Goal: Transaction & Acquisition: Purchase product/service

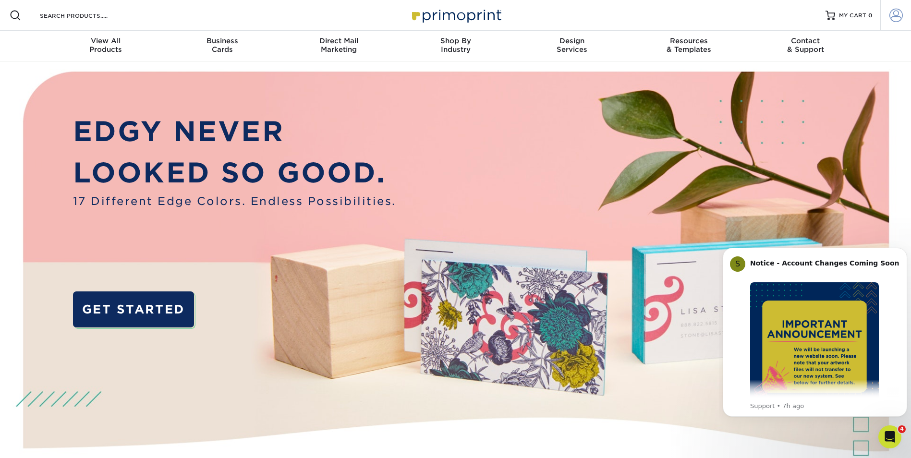
click at [892, 14] on span at bounding box center [896, 15] width 13 height 13
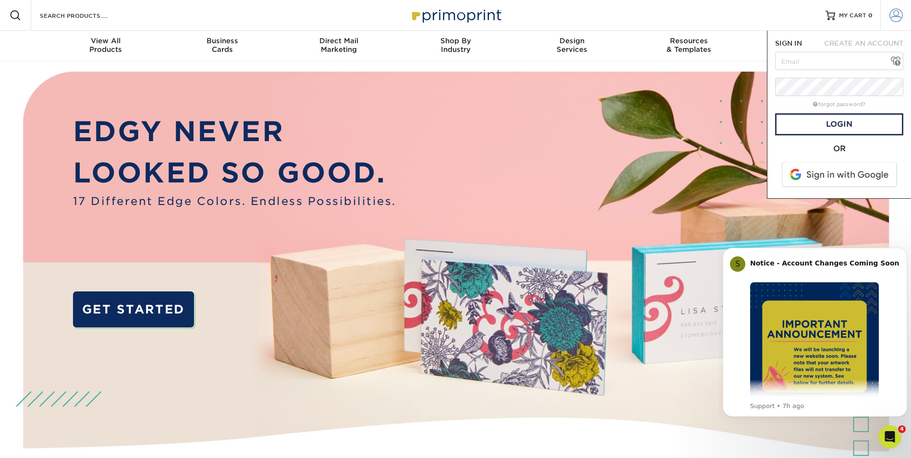
click at [897, 15] on span at bounding box center [896, 15] width 13 height 13
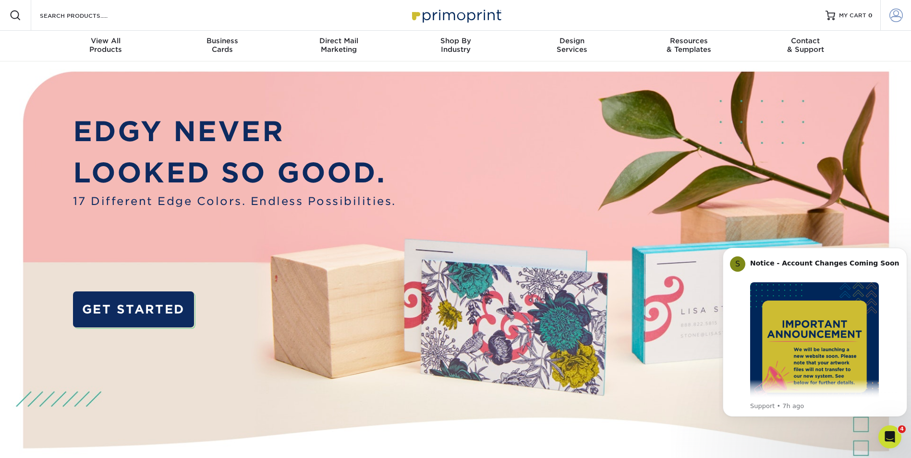
click at [886, 16] on link "Account" at bounding box center [896, 15] width 31 height 31
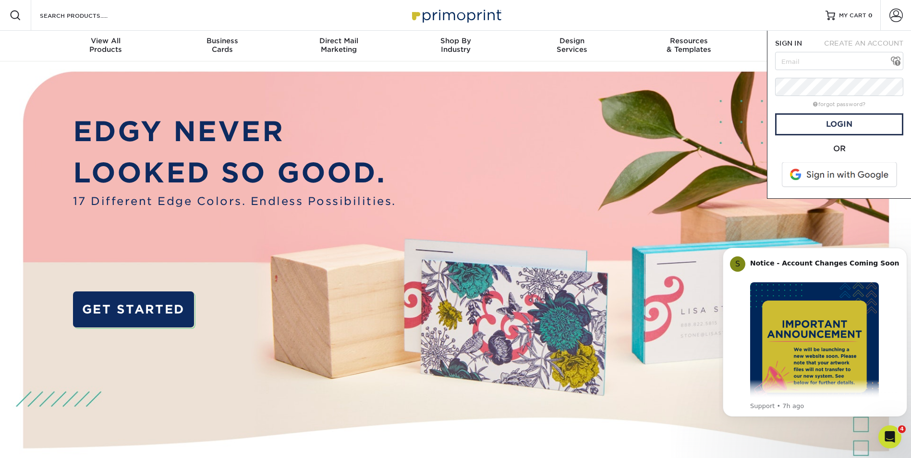
type input "[EMAIL_ADDRESS][DOMAIN_NAME]"
click at [821, 128] on link "Login" at bounding box center [839, 124] width 128 height 22
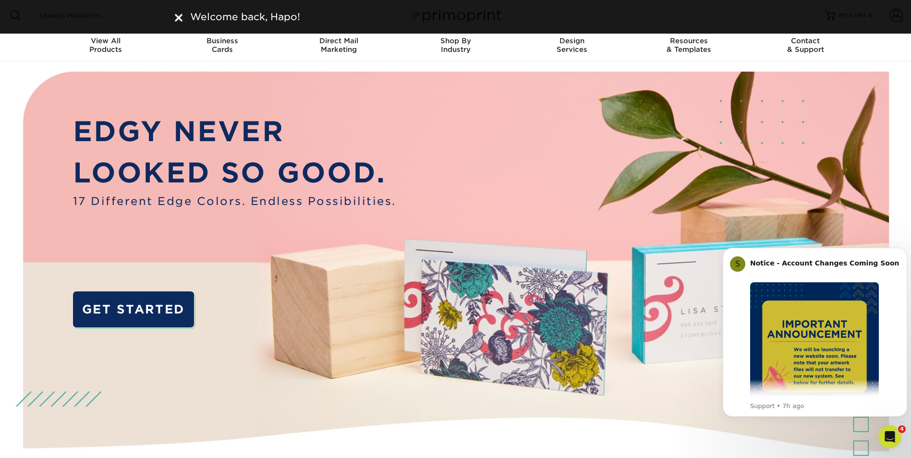
drag, startPoint x: 886, startPoint y: 48, endPoint x: 891, endPoint y: 39, distance: 9.9
click at [886, 48] on nav "Resources Menu Search Products Account Welcome, Hapo Business Account Hapo Comm…" at bounding box center [455, 30] width 911 height 61
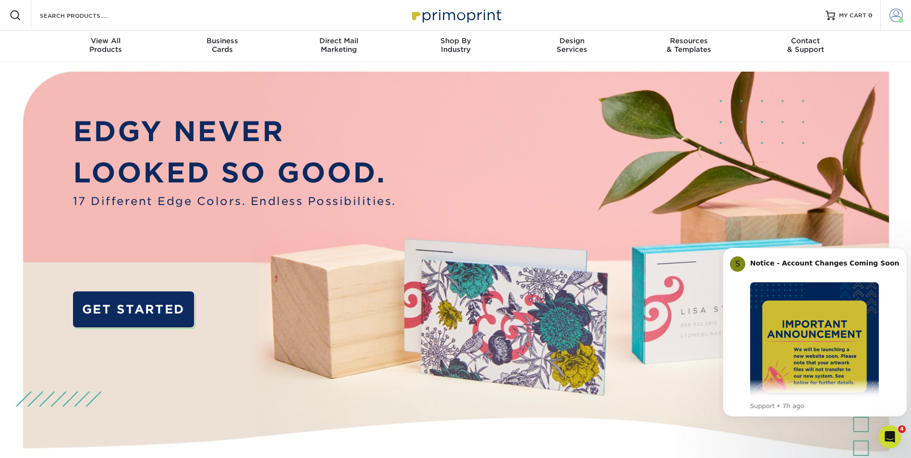
click at [900, 12] on span at bounding box center [896, 15] width 13 height 13
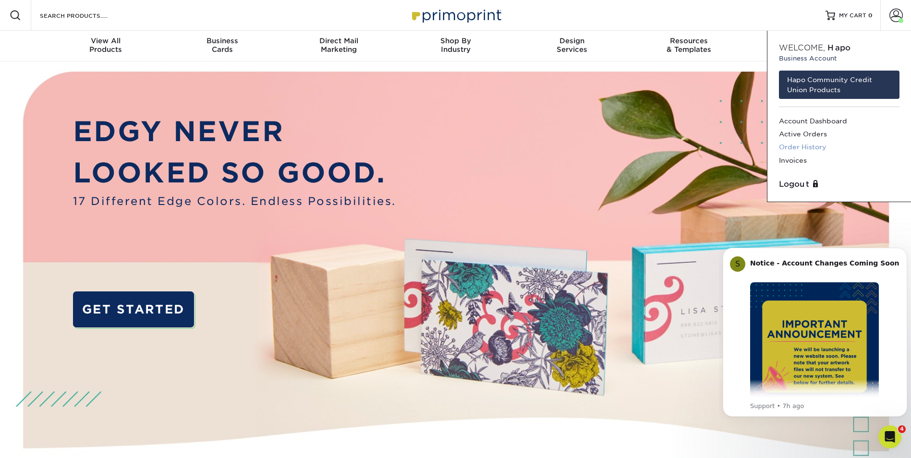
click at [806, 144] on link "Order History" at bounding box center [839, 147] width 121 height 13
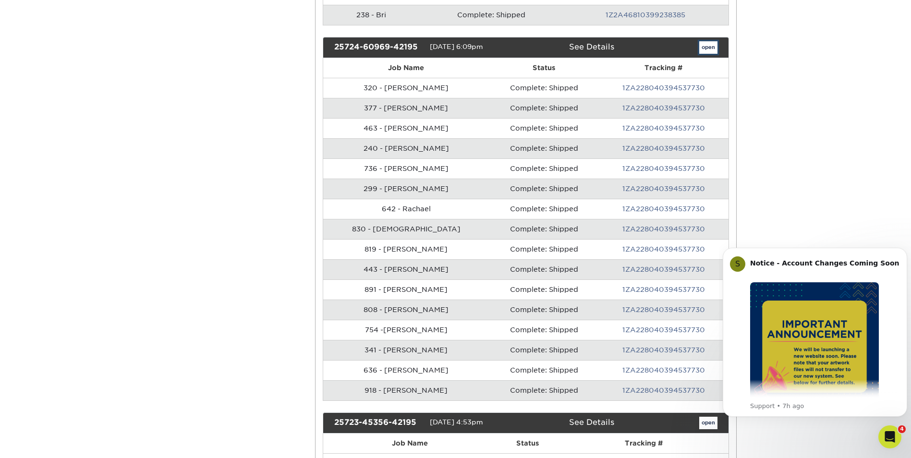
click at [707, 45] on link "open" at bounding box center [708, 47] width 18 height 12
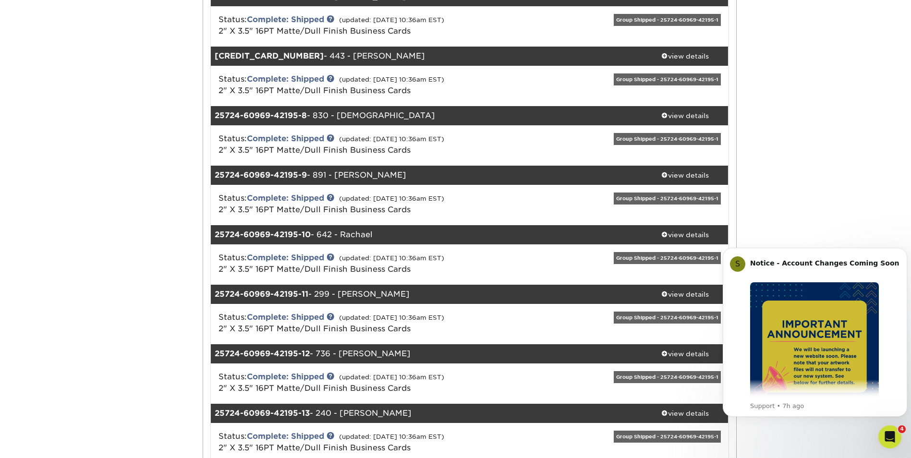
scroll to position [432, 0]
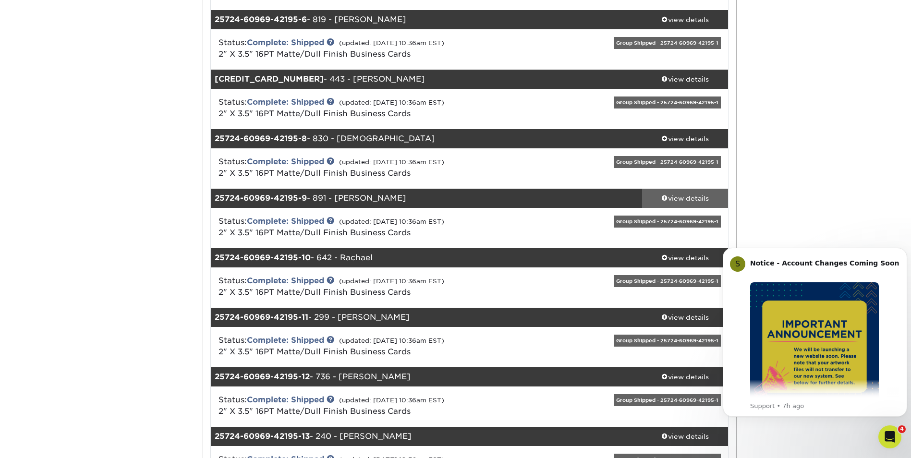
click at [681, 195] on div "view details" at bounding box center [685, 199] width 86 height 10
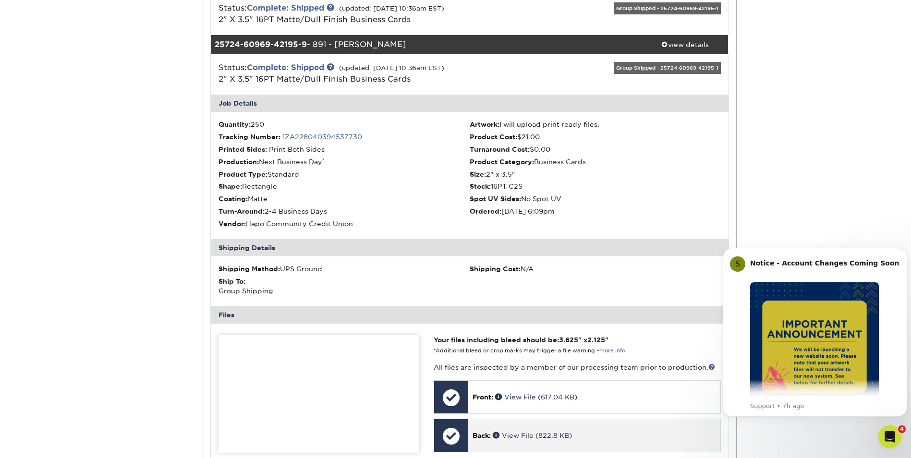
scroll to position [673, 0]
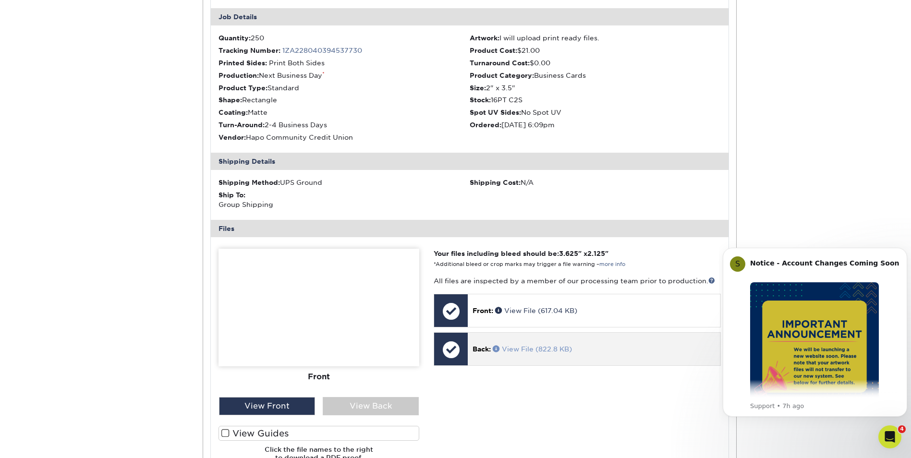
click at [528, 350] on link "View File (822.8 KB)" at bounding box center [532, 349] width 79 height 8
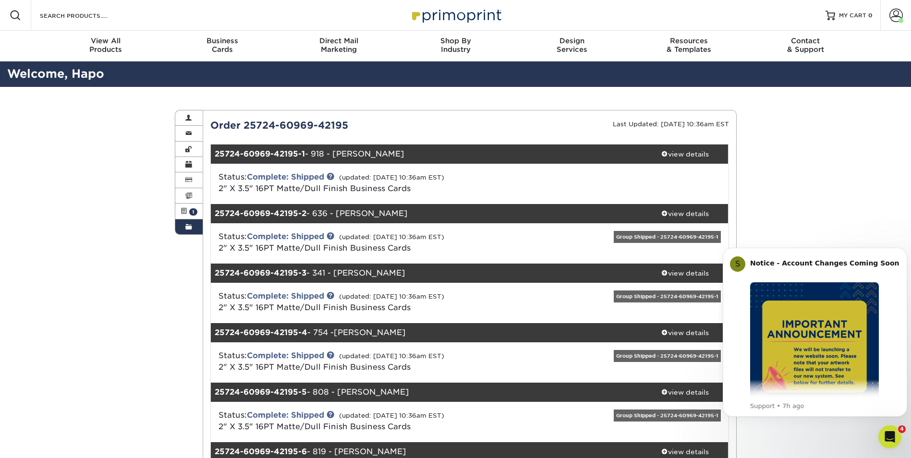
scroll to position [48, 0]
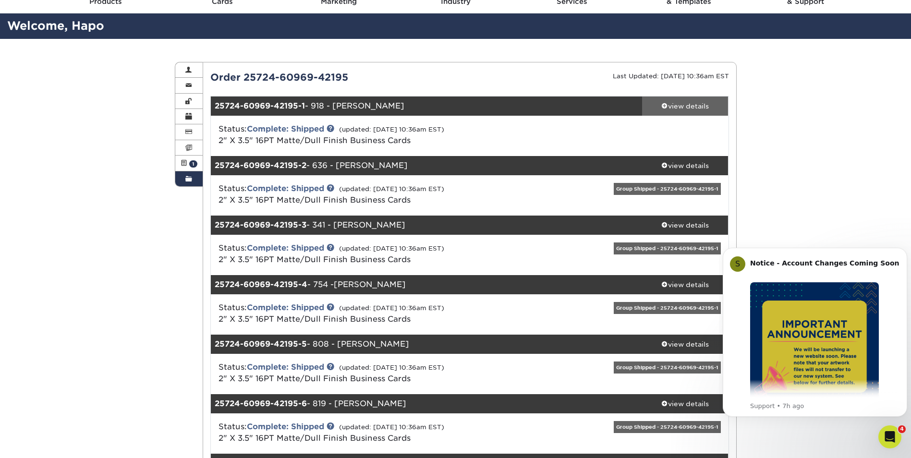
click at [696, 104] on div "view details" at bounding box center [685, 106] width 86 height 10
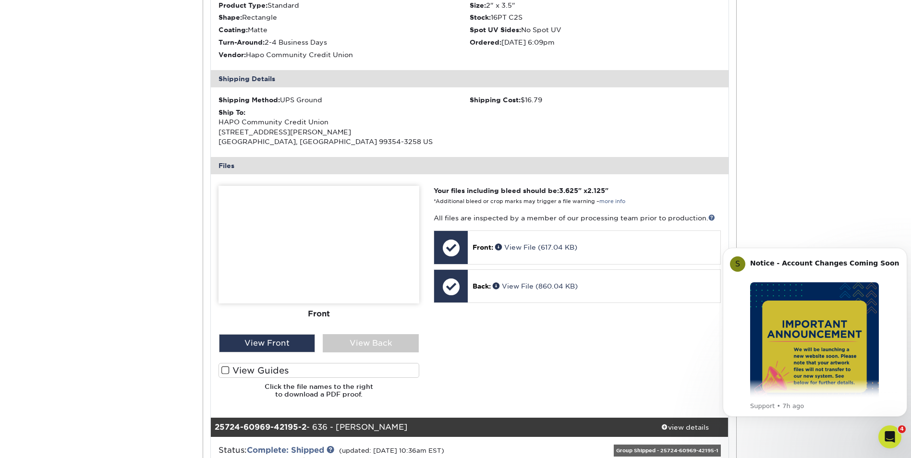
scroll to position [288, 0]
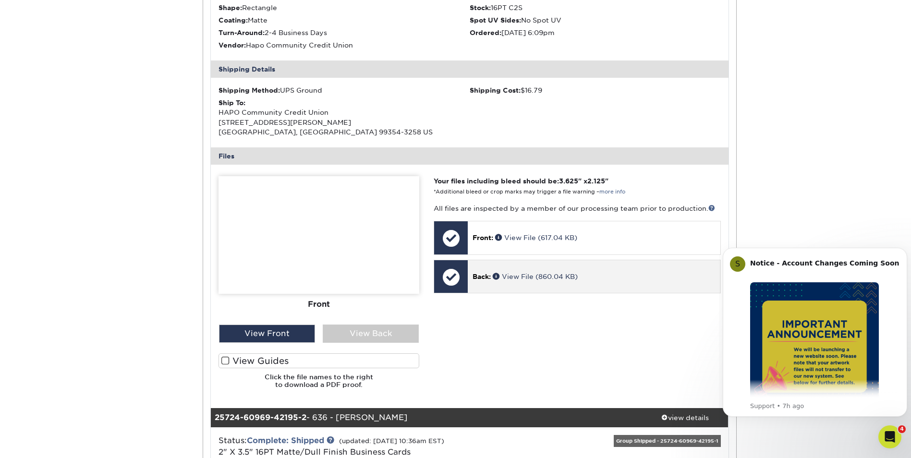
click at [535, 272] on p "Back: View File (860.04 KB)" at bounding box center [594, 277] width 243 height 10
click at [531, 274] on link "View File (860.04 KB)" at bounding box center [535, 277] width 85 height 8
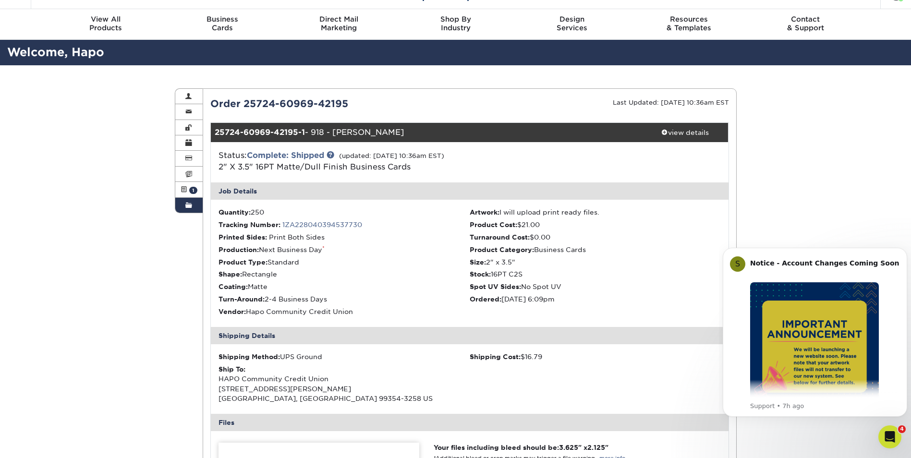
scroll to position [0, 0]
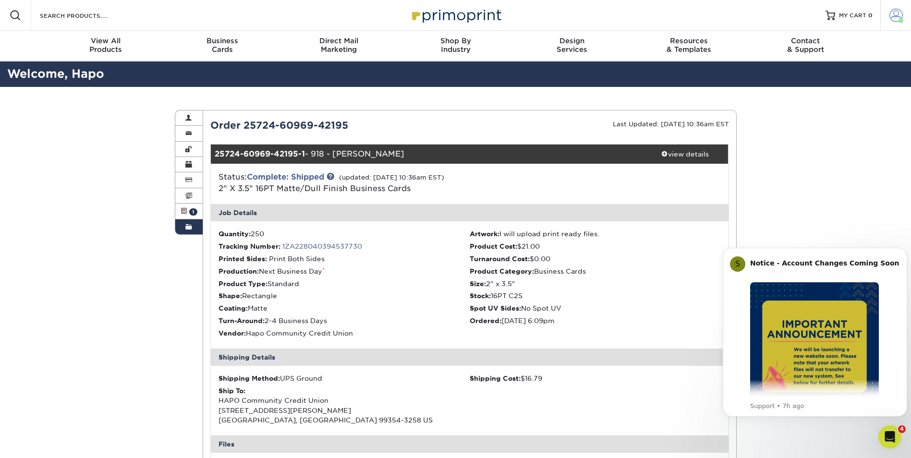
click at [892, 11] on span at bounding box center [896, 15] width 13 height 13
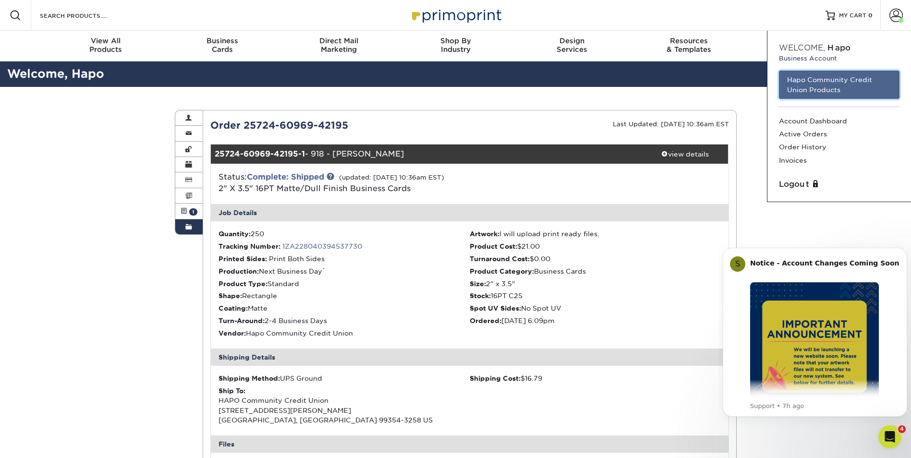
click at [814, 87] on link "Hapo Community Credit Union Products" at bounding box center [839, 85] width 121 height 28
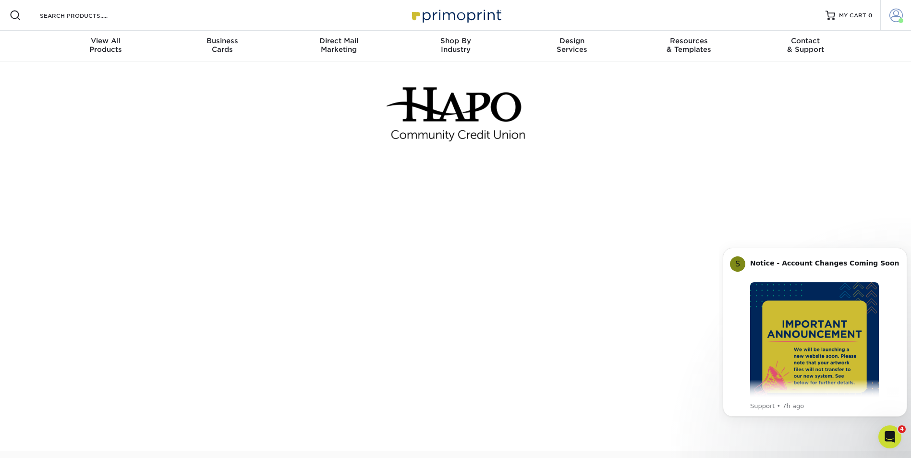
drag, startPoint x: 890, startPoint y: 5, endPoint x: 892, endPoint y: 11, distance: 5.8
click at [890, 5] on link "Account" at bounding box center [896, 15] width 31 height 31
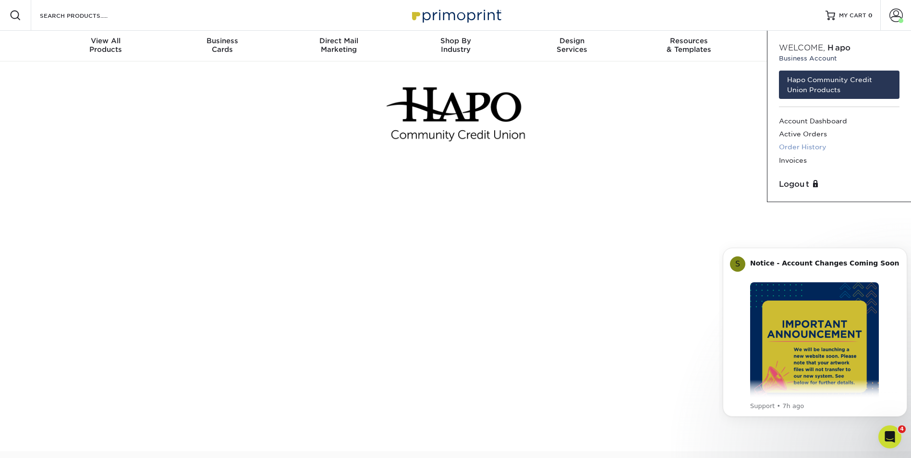
click at [805, 145] on link "Order History" at bounding box center [839, 147] width 121 height 13
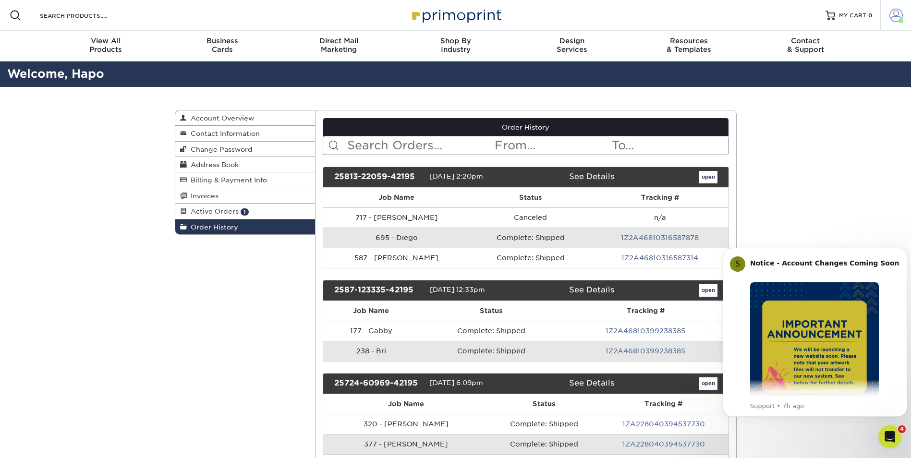
click at [896, 15] on span at bounding box center [896, 15] width 13 height 13
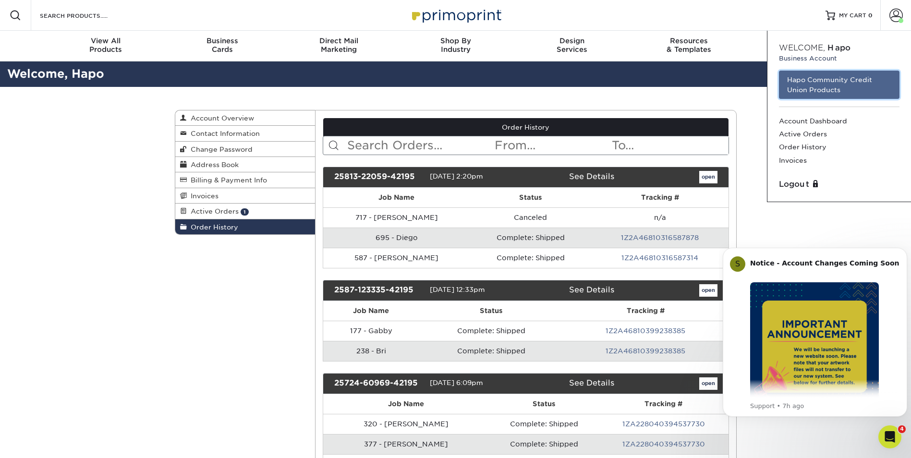
click at [831, 82] on link "Hapo Community Credit Union Products" at bounding box center [839, 85] width 121 height 28
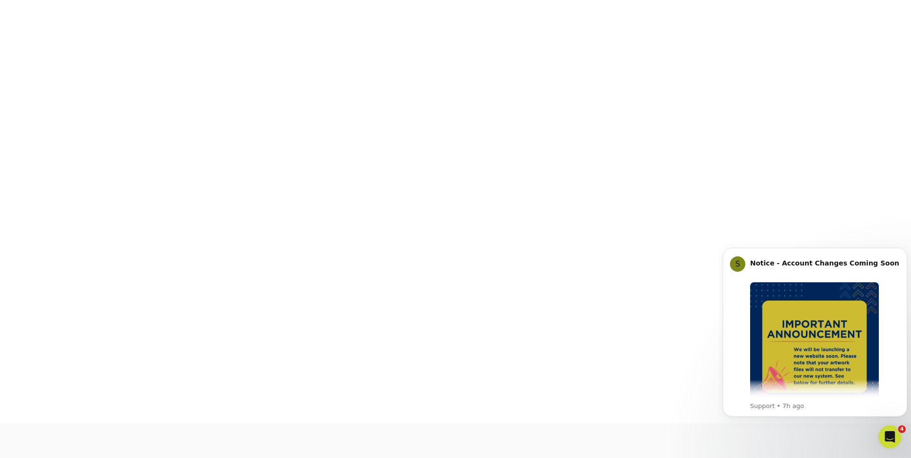
scroll to position [168, 0]
click at [903, 249] on icon "Dismiss notification" at bounding box center [904, 250] width 5 height 5
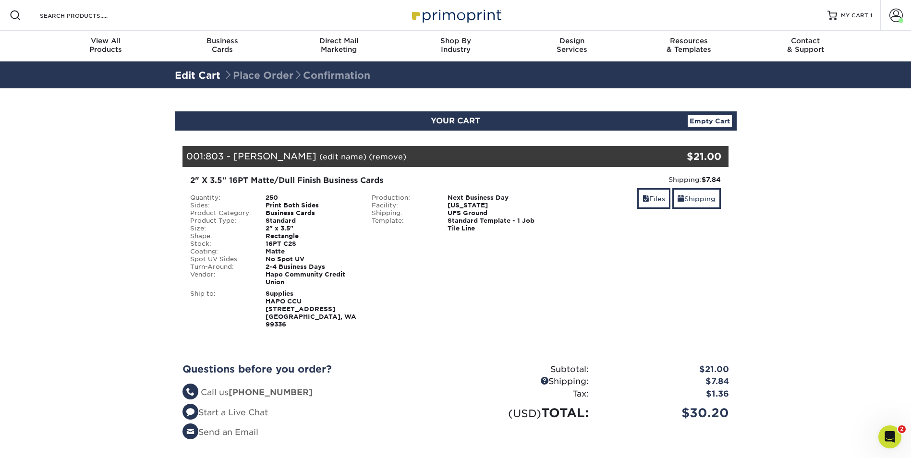
click at [845, 288] on section "YOUR CART Empty Cart Your Cart is Empty Hapo Community Credit Union Products Vi…" at bounding box center [455, 299] width 911 height 423
click at [897, 13] on span at bounding box center [896, 15] width 13 height 13
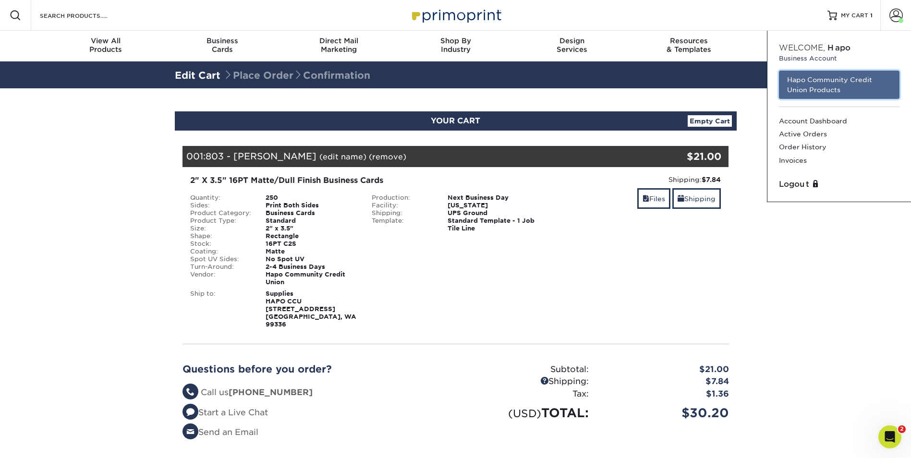
click at [814, 86] on link "Hapo Community Credit Union Products" at bounding box center [839, 85] width 121 height 28
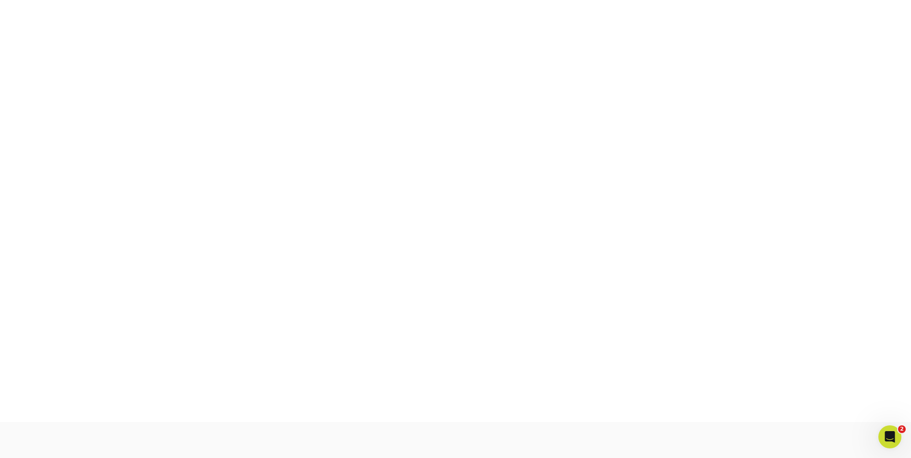
scroll to position [168, 0]
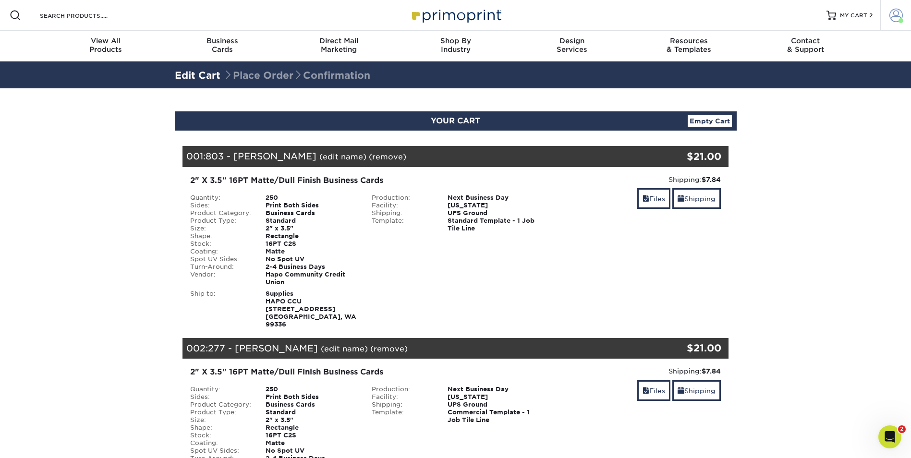
click at [901, 13] on span at bounding box center [896, 15] width 13 height 13
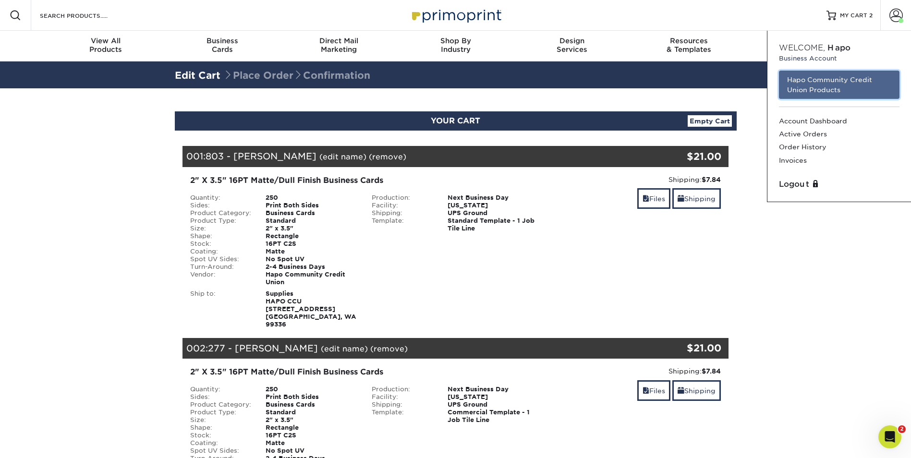
click at [811, 85] on link "Hapo Community Credit Union Products" at bounding box center [839, 85] width 121 height 28
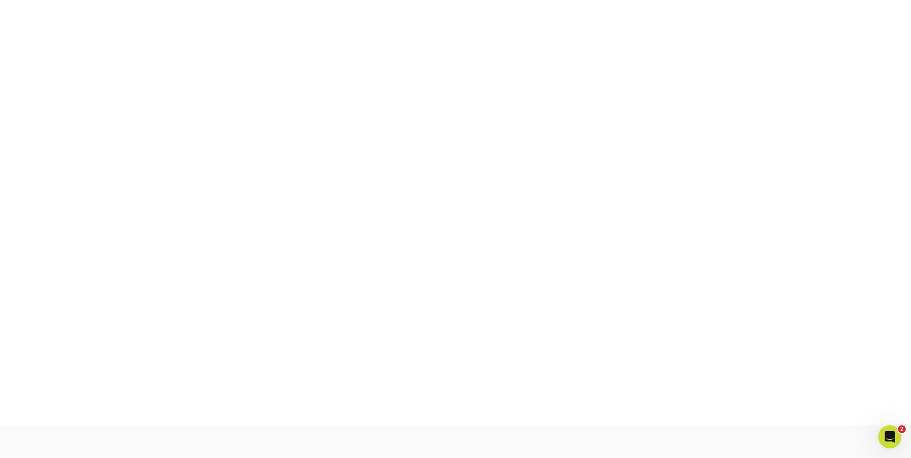
scroll to position [168, 0]
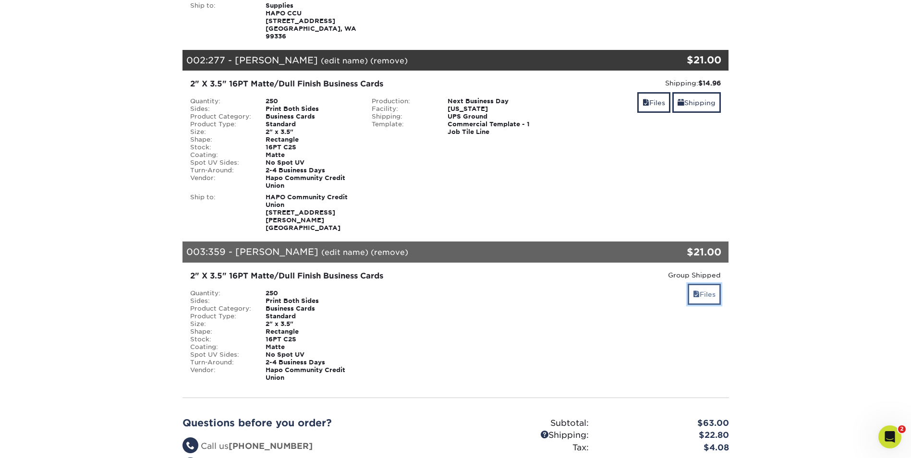
click at [699, 284] on link "Files" at bounding box center [704, 294] width 33 height 21
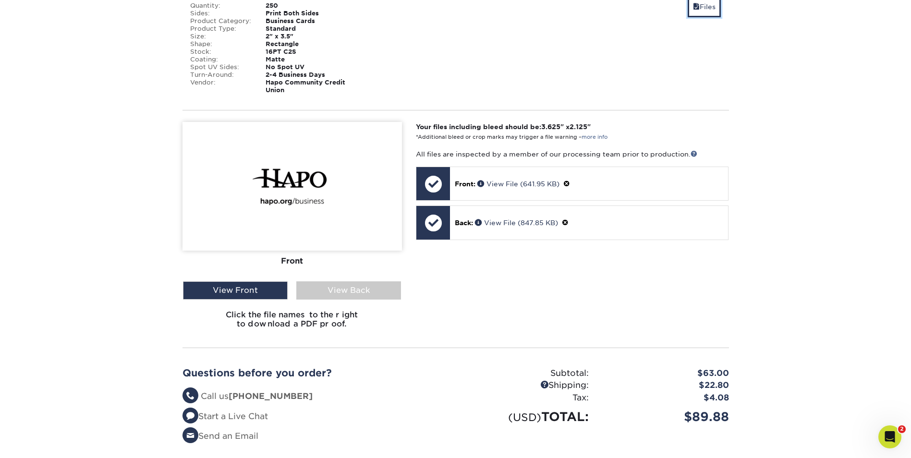
scroll to position [576, 0]
click at [336, 281] on div "View Back" at bounding box center [348, 290] width 105 height 18
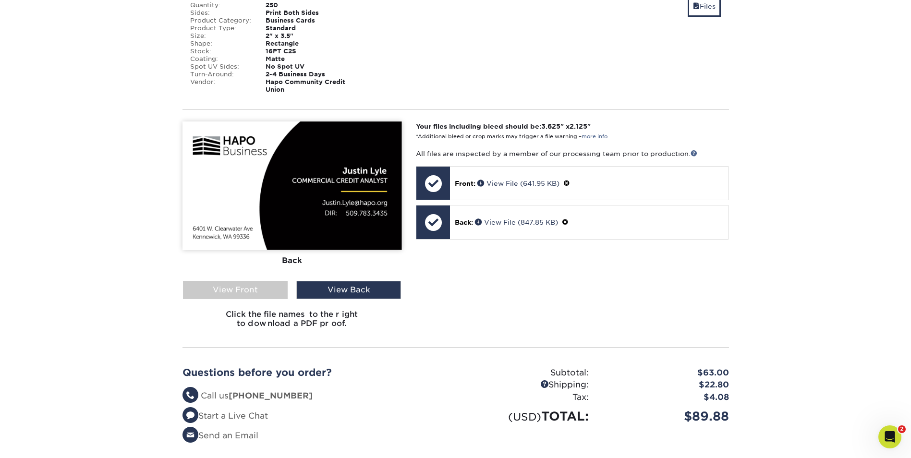
drag, startPoint x: 605, startPoint y: 252, endPoint x: 599, endPoint y: 281, distance: 29.5
click at [605, 252] on div "Your files including bleed should be: 3.625 " x 2.125 " *Additional bleed or cr…" at bounding box center [572, 229] width 327 height 214
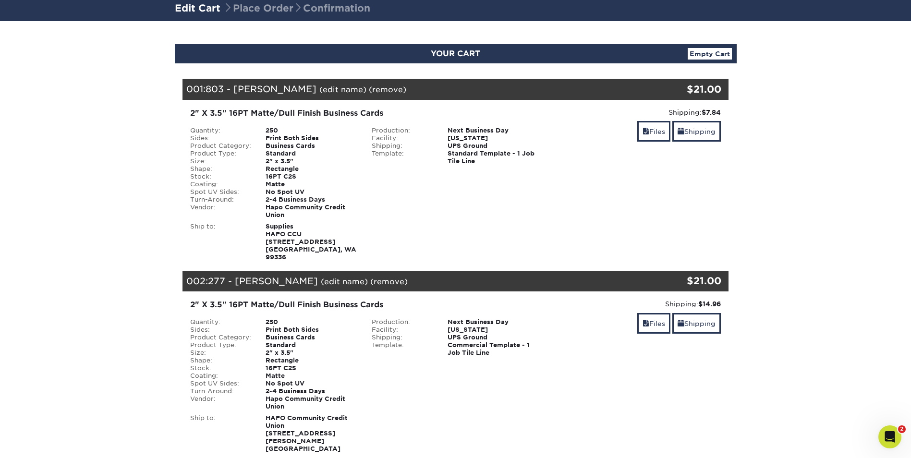
scroll to position [0, 0]
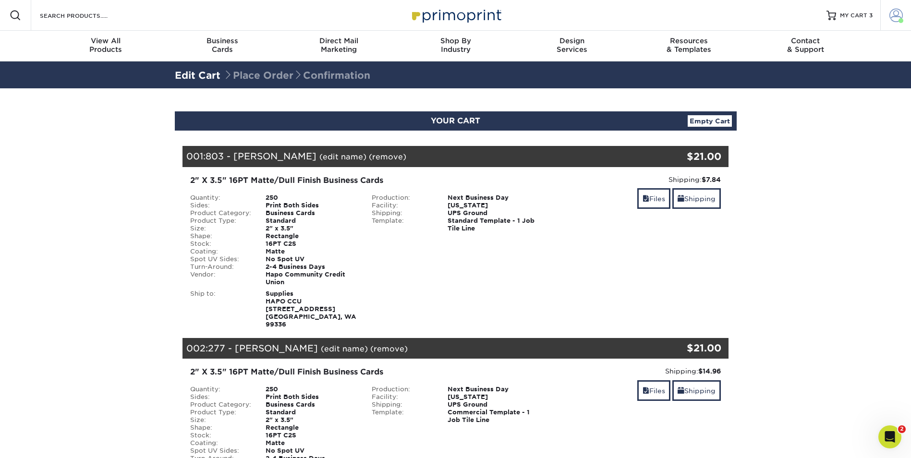
click at [891, 12] on span at bounding box center [896, 15] width 13 height 13
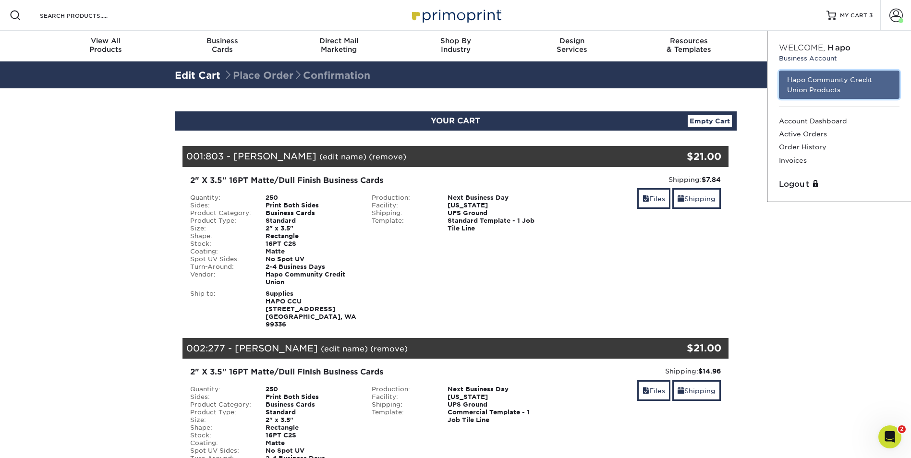
click at [809, 85] on link "Hapo Community Credit Union Products" at bounding box center [839, 85] width 121 height 28
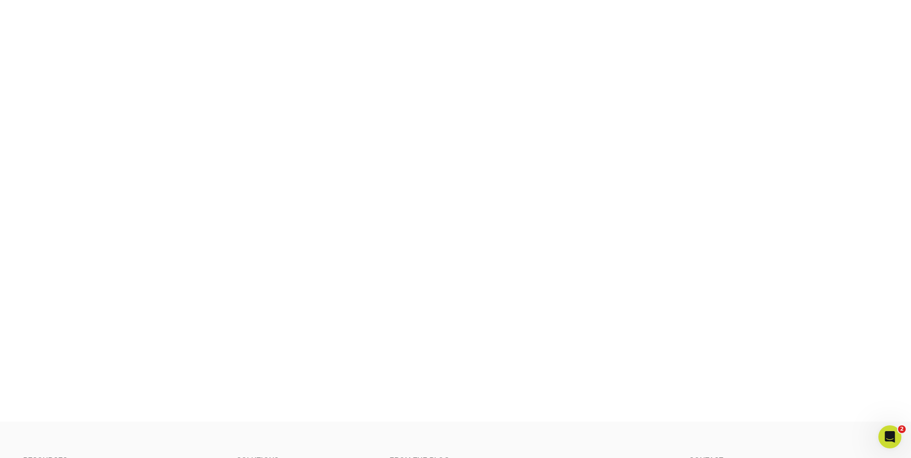
scroll to position [168, 0]
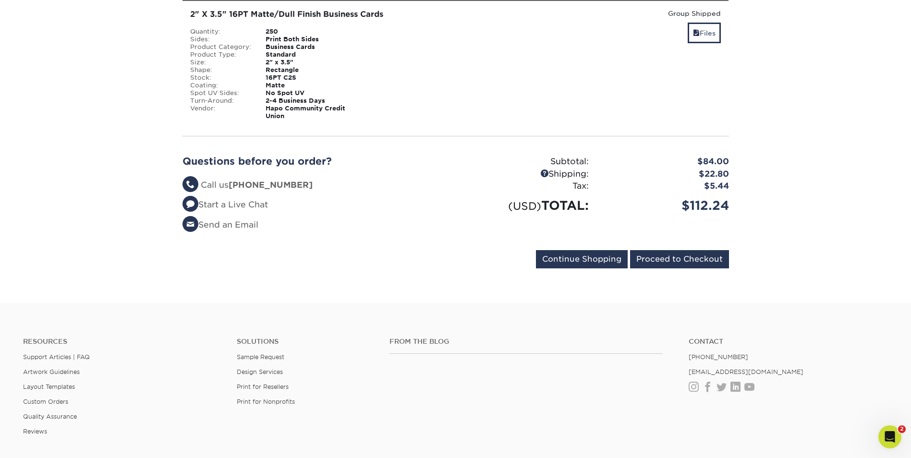
scroll to position [721, 0]
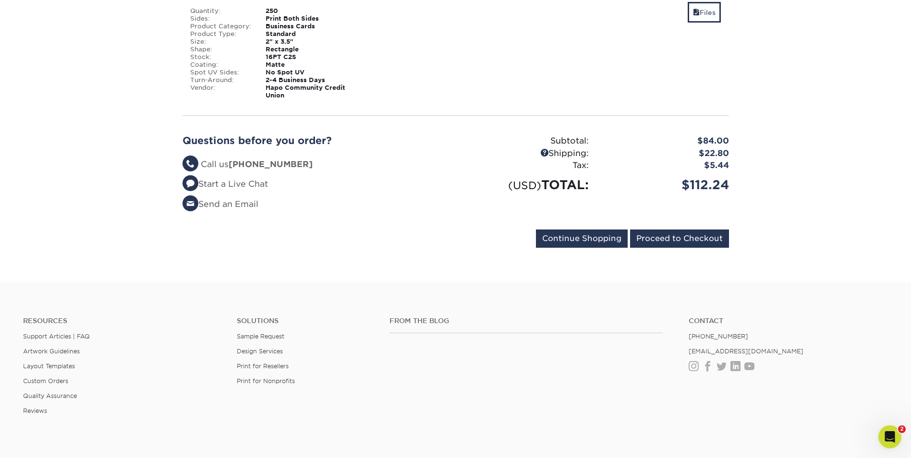
drag, startPoint x: 519, startPoint y: 193, endPoint x: 459, endPoint y: 213, distance: 63.2
click at [519, 193] on div "Subtotal: $84.00 Shipping: $22.80 Tax: $5.44 (USD) TOTAL: $112.24" at bounding box center [596, 176] width 281 height 83
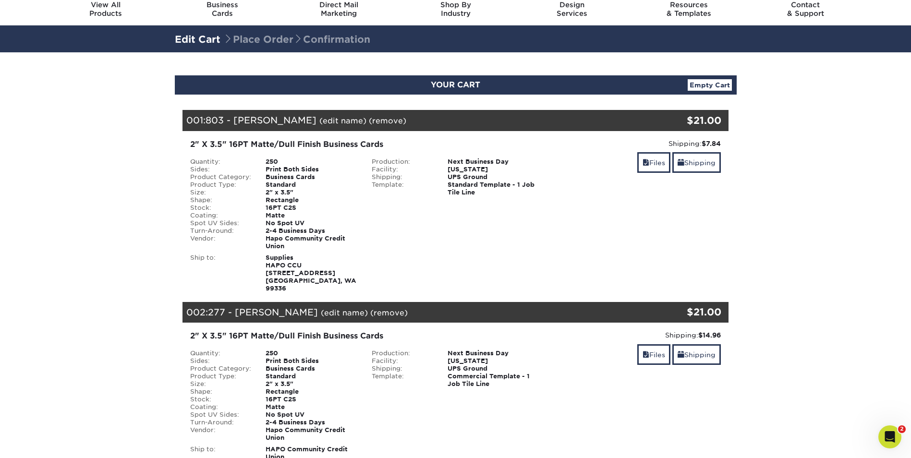
scroll to position [0, 0]
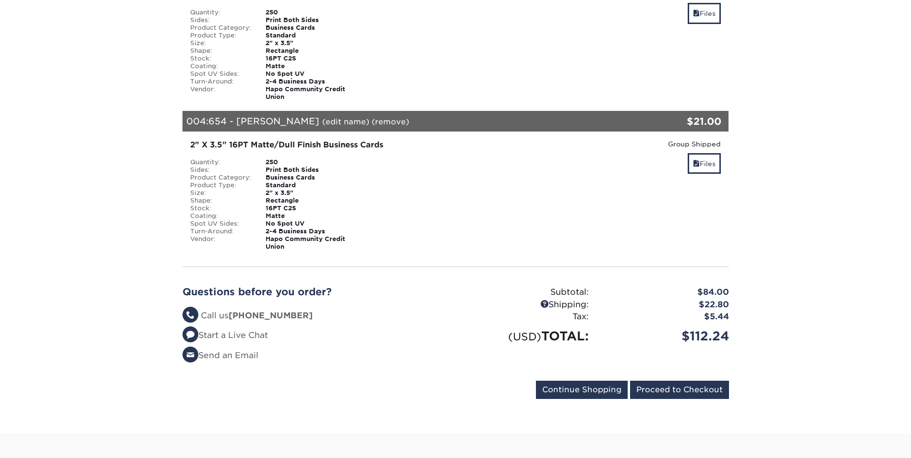
scroll to position [576, 0]
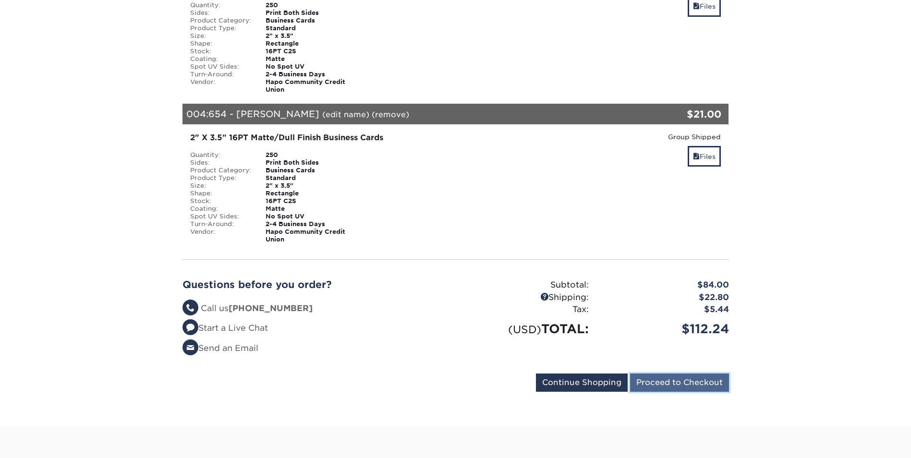
click at [676, 374] on input "Proceed to Checkout" at bounding box center [679, 383] width 99 height 18
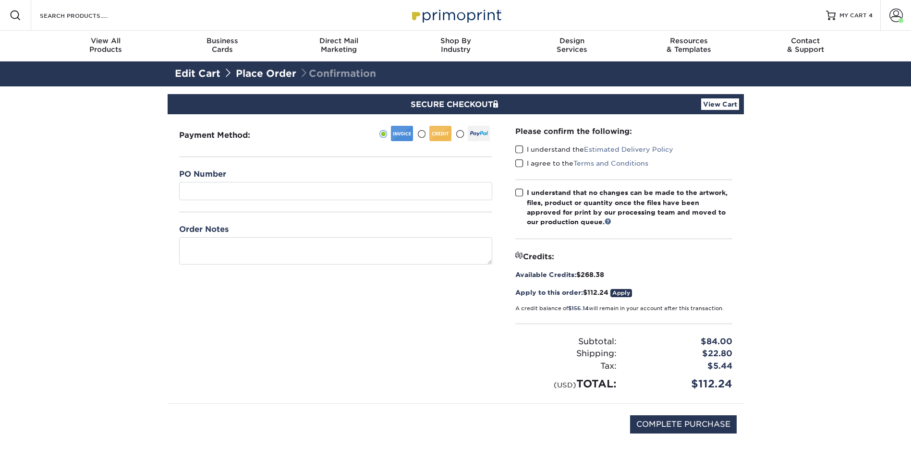
click at [522, 148] on span at bounding box center [519, 149] width 8 height 9
click at [0, 0] on input "I understand the Estimated Delivery Policy" at bounding box center [0, 0] width 0 height 0
click at [521, 165] on span at bounding box center [519, 163] width 8 height 9
click at [0, 0] on input "I agree to the Terms and Conditions" at bounding box center [0, 0] width 0 height 0
click at [520, 191] on span at bounding box center [519, 192] width 8 height 9
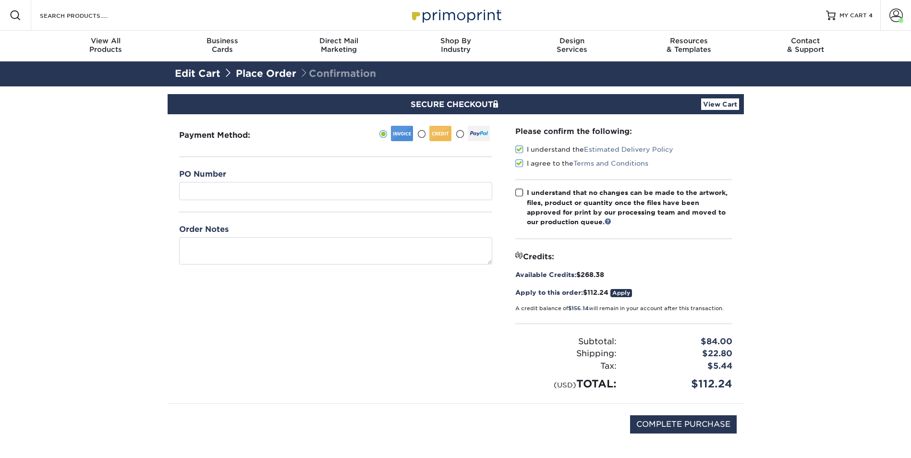
click at [0, 0] on input "I understand that no changes can be made to the artwork, files, product or quan…" at bounding box center [0, 0] width 0 height 0
click at [458, 298] on div "Payment Method:" at bounding box center [336, 258] width 336 height 289
click at [625, 294] on link "Apply" at bounding box center [622, 293] width 22 height 8
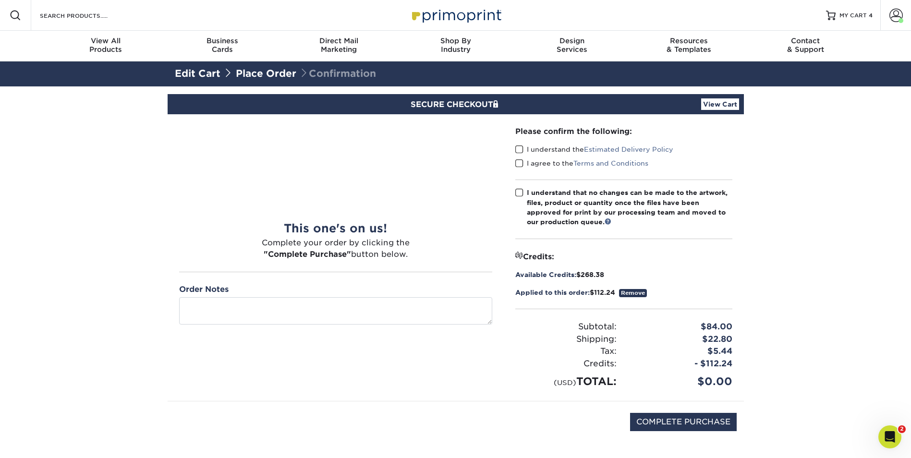
click at [732, 261] on div "Credits:" at bounding box center [623, 257] width 217 height 12
click at [518, 149] on span at bounding box center [519, 149] width 8 height 9
click at [0, 0] on input "I understand the Estimated Delivery Policy" at bounding box center [0, 0] width 0 height 0
click at [518, 164] on span at bounding box center [519, 163] width 8 height 9
click at [0, 0] on input "I agree to the Terms and Conditions" at bounding box center [0, 0] width 0 height 0
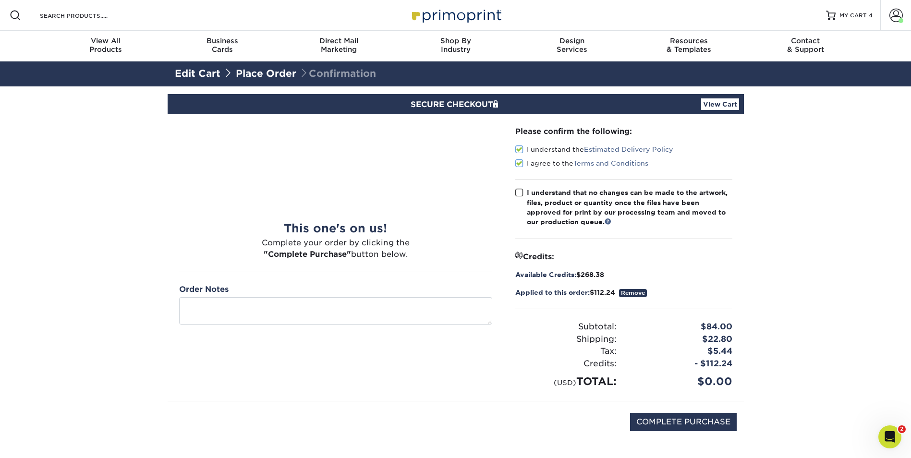
click at [521, 188] on span at bounding box center [519, 192] width 8 height 9
click at [0, 0] on input "I understand that no changes can be made to the artwork, files, product or quan…" at bounding box center [0, 0] width 0 height 0
click at [768, 262] on section "SECURE CHECKOUT View Cart Payment Method: $" at bounding box center [455, 281] width 911 height 390
click at [194, 74] on link "Edit Cart" at bounding box center [198, 74] width 46 height 12
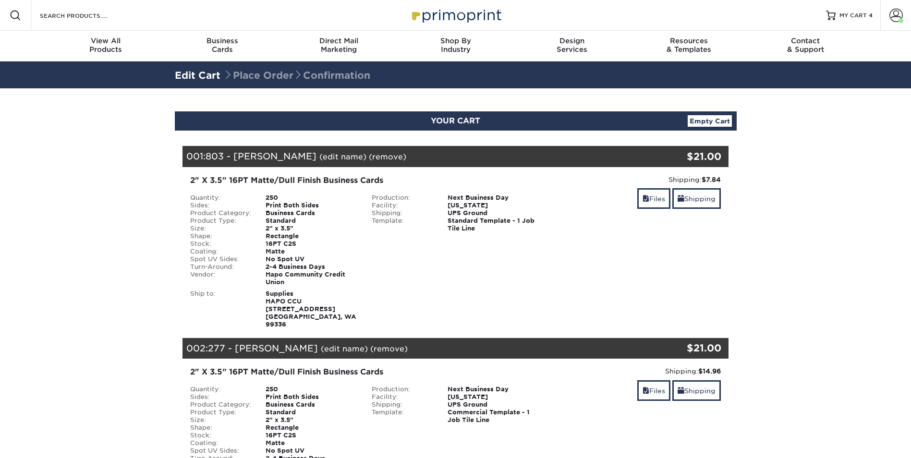
click at [369, 155] on link "(remove)" at bounding box center [387, 156] width 37 height 9
click at [559, 154] on link "Yes" at bounding box center [565, 156] width 13 height 9
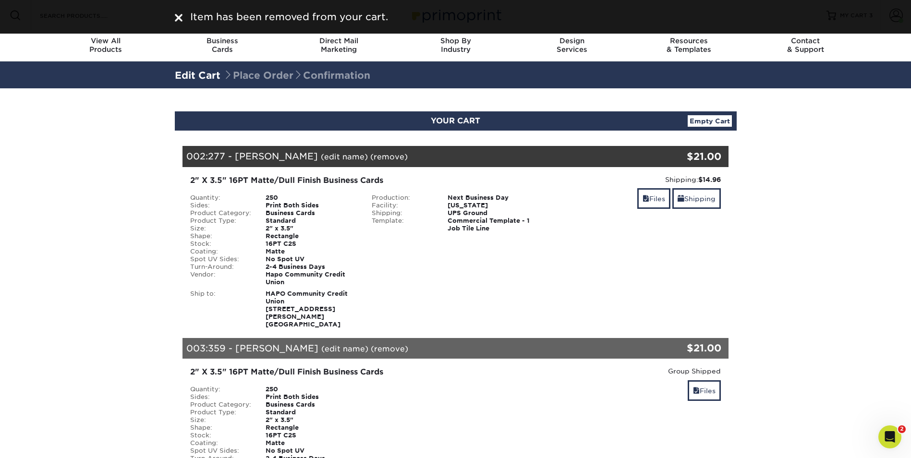
click at [844, 182] on section "YOUR CART Empty Cart Your Cart is Empty Hapo Community Credit Union Products Vi…" at bounding box center [455, 449] width 911 height 723
click at [858, 138] on section "YOUR CART Empty Cart Your Cart is Empty Hapo Community Credit Union Products Vi…" at bounding box center [455, 449] width 911 height 723
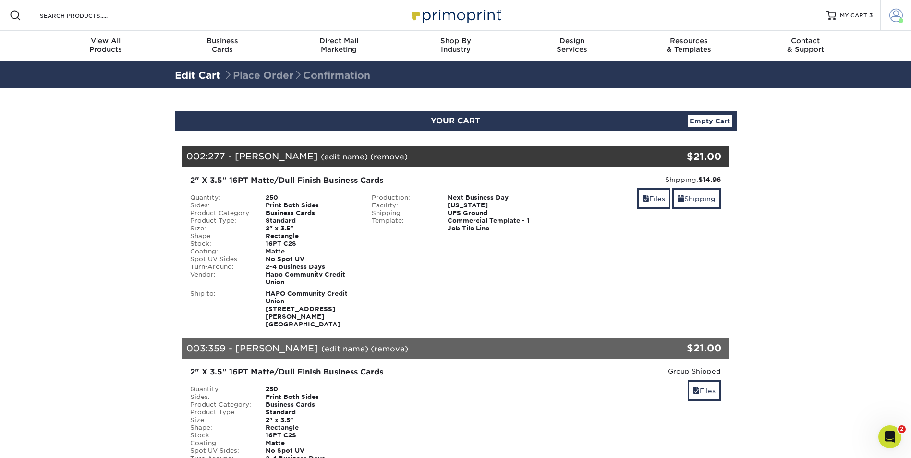
click at [901, 16] on span at bounding box center [896, 15] width 13 height 13
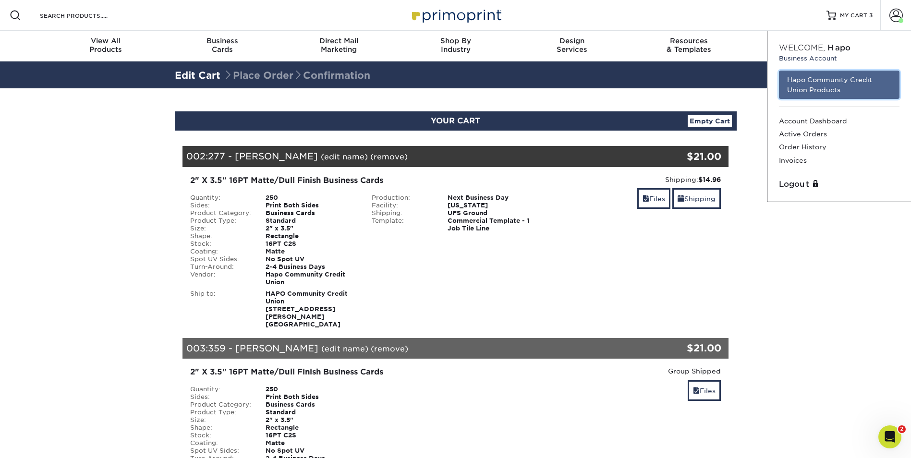
click at [858, 84] on link "Hapo Community Credit Union Products" at bounding box center [839, 85] width 121 height 28
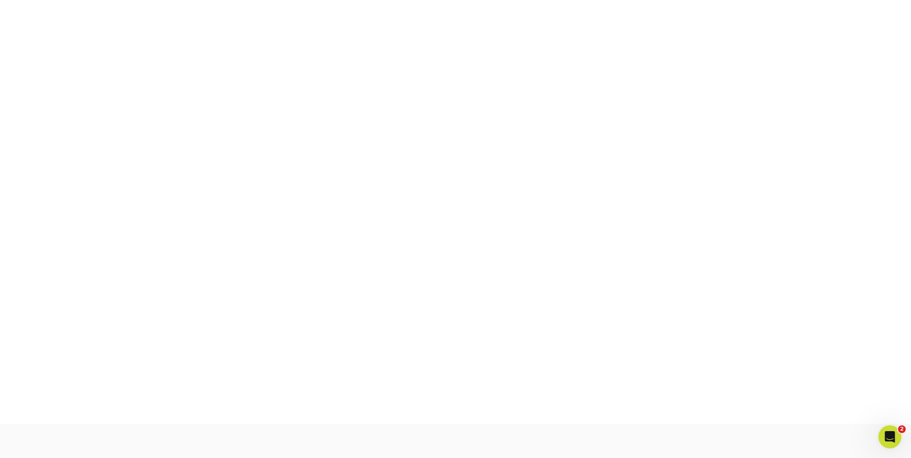
scroll to position [168, 0]
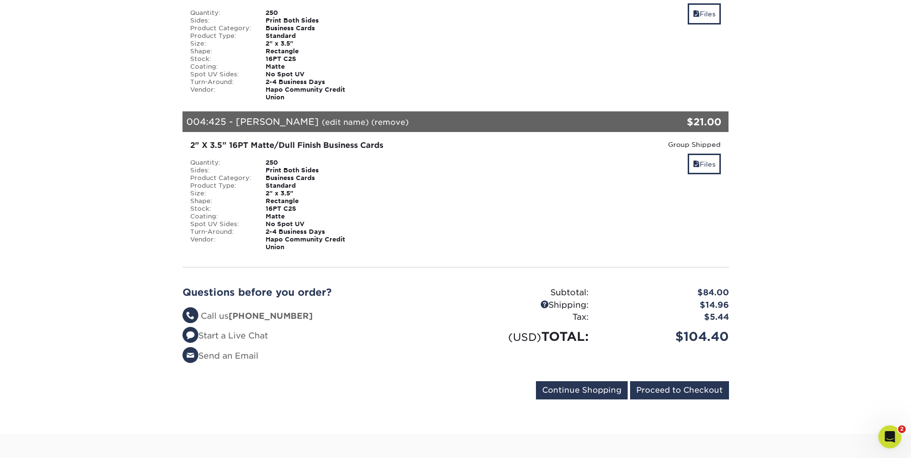
scroll to position [528, 0]
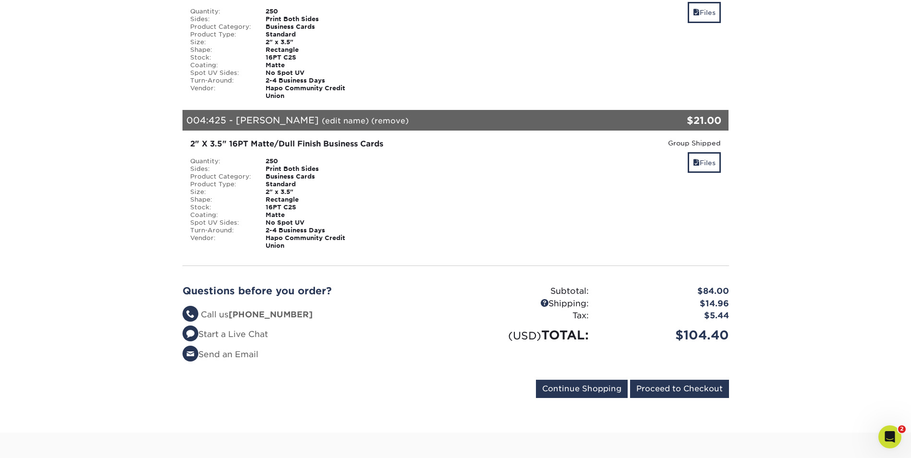
click at [699, 380] on input "Proceed to Checkout" at bounding box center [679, 389] width 99 height 18
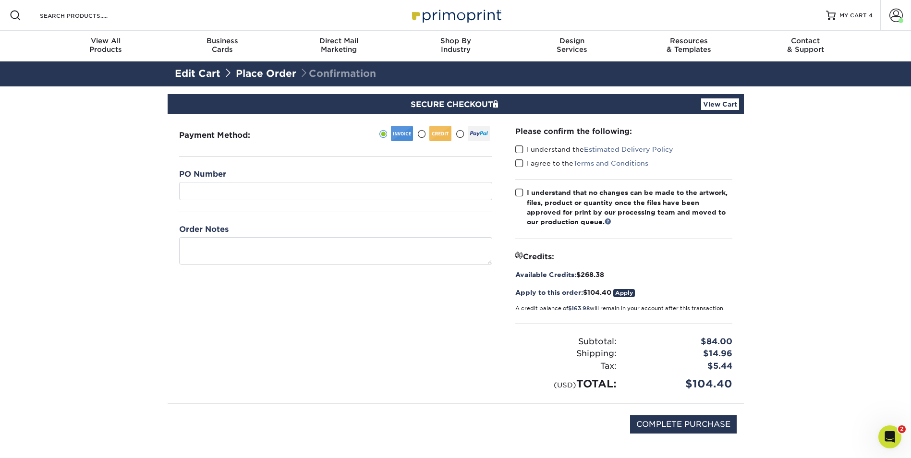
click at [630, 295] on link "Apply" at bounding box center [624, 293] width 22 height 8
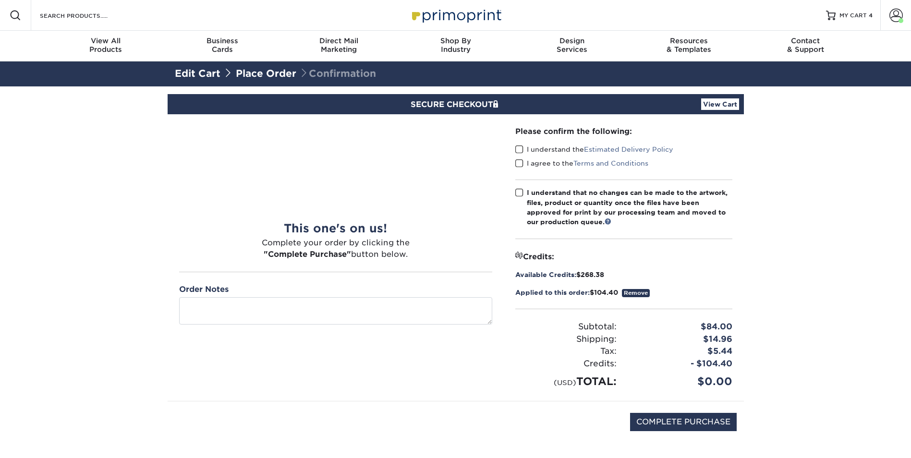
click at [518, 146] on span at bounding box center [519, 149] width 8 height 9
click at [0, 0] on input "I understand the Estimated Delivery Policy" at bounding box center [0, 0] width 0 height 0
click at [517, 159] on span at bounding box center [519, 163] width 8 height 9
click at [0, 0] on input "I agree to the Terms and Conditions" at bounding box center [0, 0] width 0 height 0
click at [518, 189] on span at bounding box center [519, 192] width 8 height 9
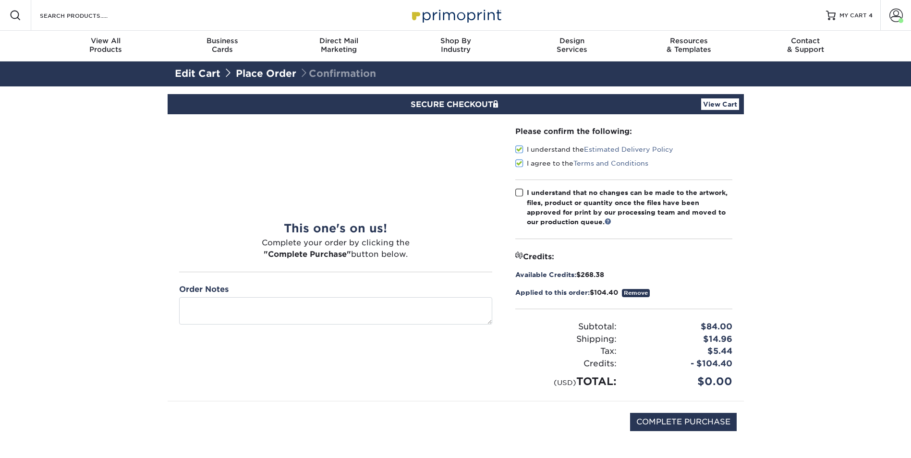
click at [0, 0] on input "I understand that no changes can be made to the artwork, files, product or quan…" at bounding box center [0, 0] width 0 height 0
click at [775, 272] on section "SECURE CHECKOUT View Cart Payment Method: $" at bounding box center [455, 276] width 911 height 380
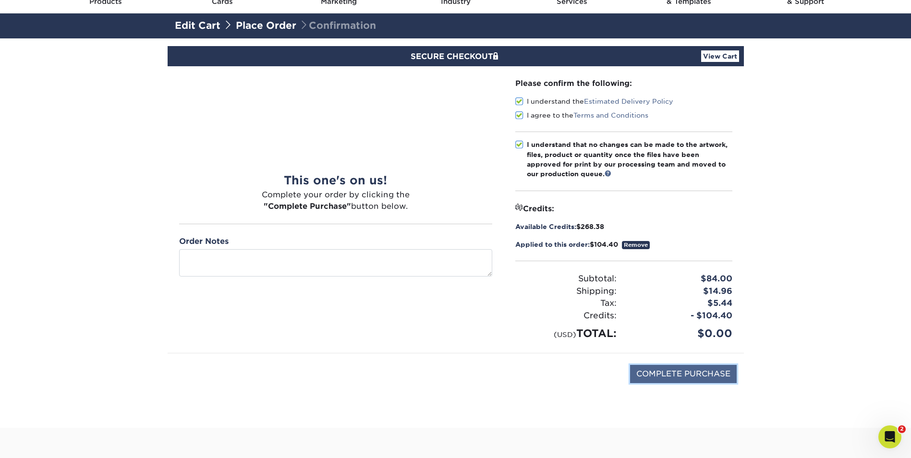
click at [681, 373] on input "COMPLETE PURCHASE" at bounding box center [683, 374] width 107 height 18
type input "PROCESSING, PLEASE WAIT..."
